Goal: Information Seeking & Learning: Learn about a topic

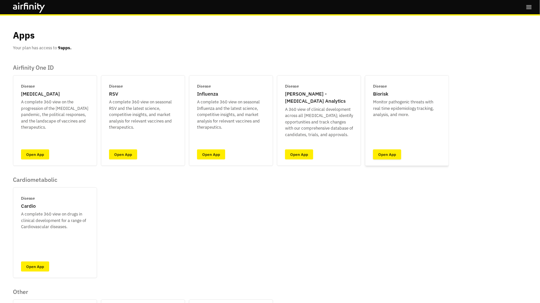
click at [396, 154] on link "Open App" at bounding box center [387, 154] width 28 height 10
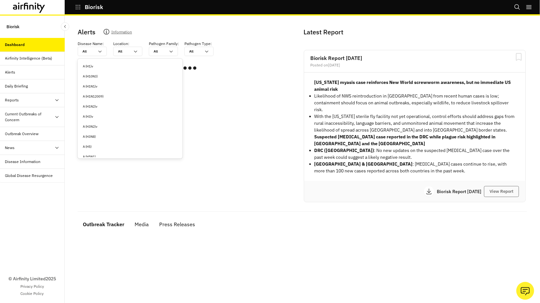
type input "d"
type input "de"
type input "den"
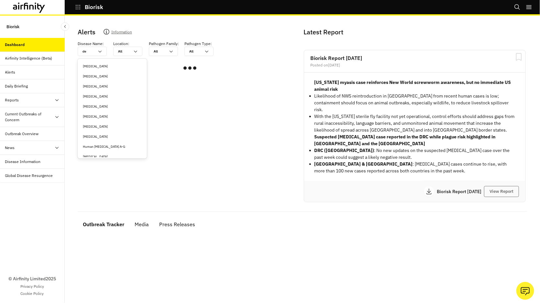
type input "den"
type input "deng"
type input "dengu"
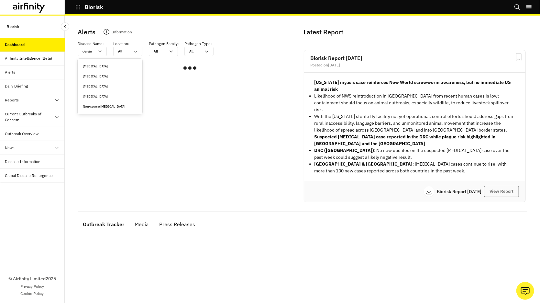
type input "[MEDICAL_DATA]"
click at [90, 77] on div "[MEDICAL_DATA]" at bounding box center [110, 76] width 54 height 5
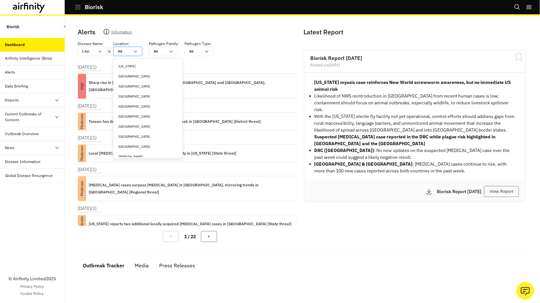
click at [124, 53] on div at bounding box center [124, 51] width 12 height 6
type input "t"
type input "ta"
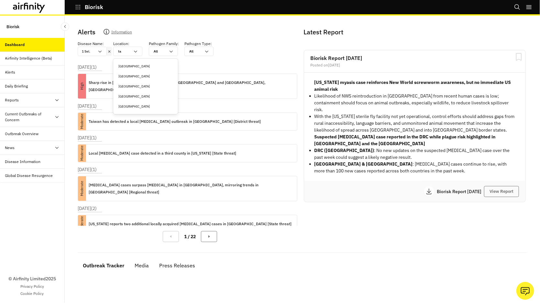
click at [122, 98] on div "[GEOGRAPHIC_DATA]" at bounding box center [145, 96] width 54 height 5
